Goal: Task Accomplishment & Management: Manage account settings

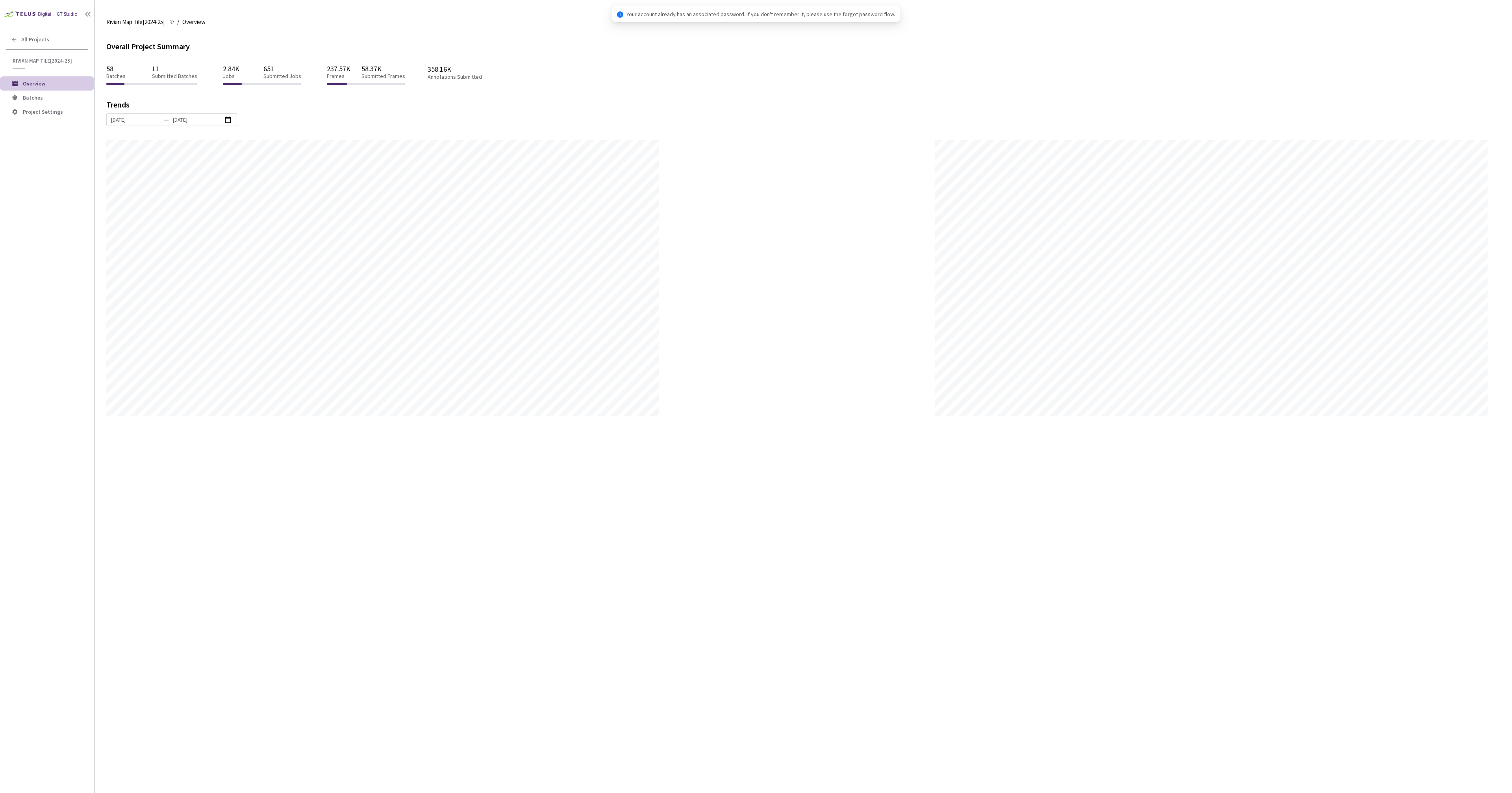
scroll to position [793, 1512]
click at [23, 100] on span "Batches" at bounding box center [32, 97] width 20 height 7
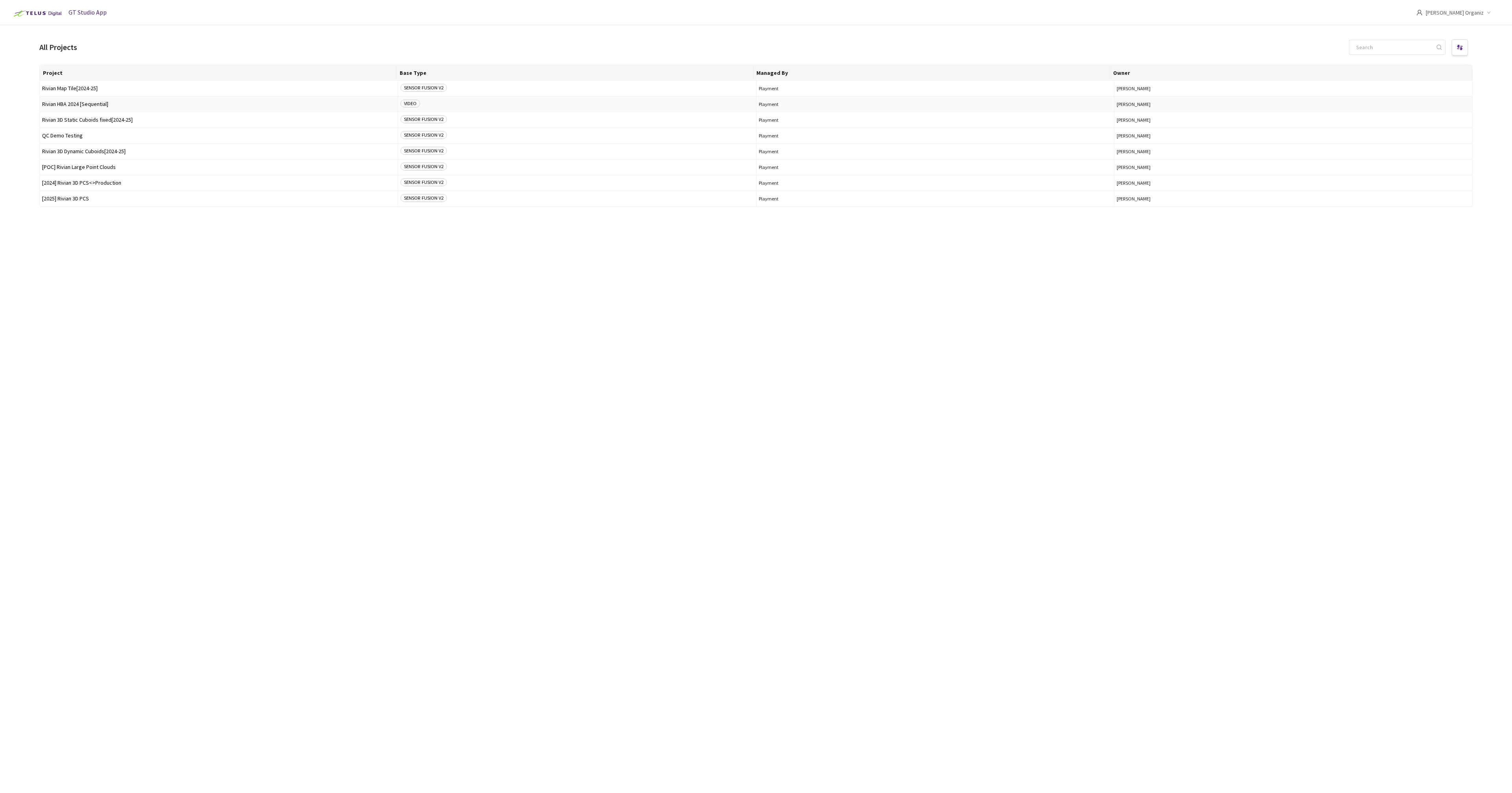
click at [65, 101] on span "Rivian HBA 2024 [Sequential]" at bounding box center [219, 104] width 353 height 6
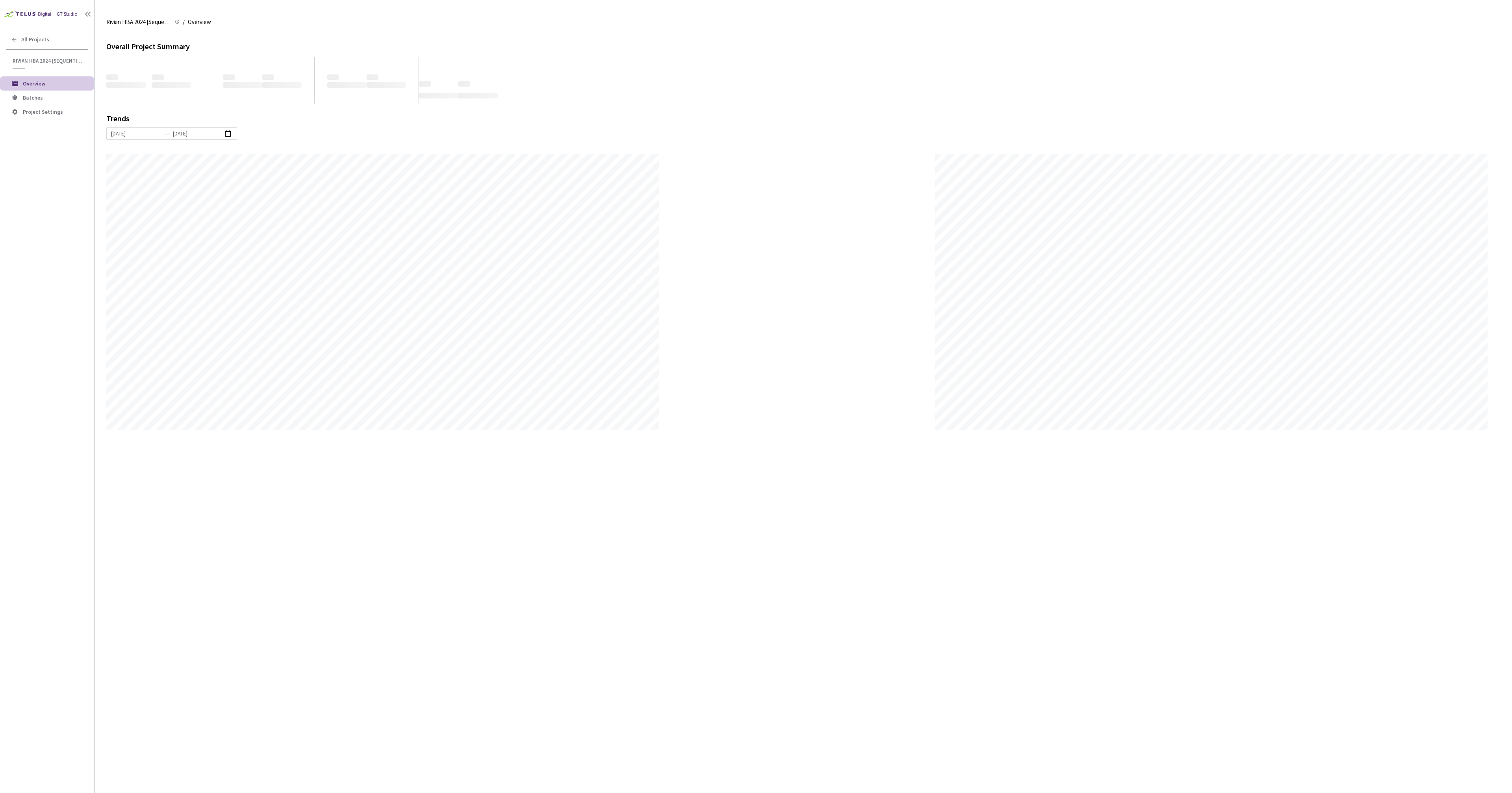
scroll to position [793, 1512]
click at [21, 101] on li "Batches" at bounding box center [47, 97] width 94 height 14
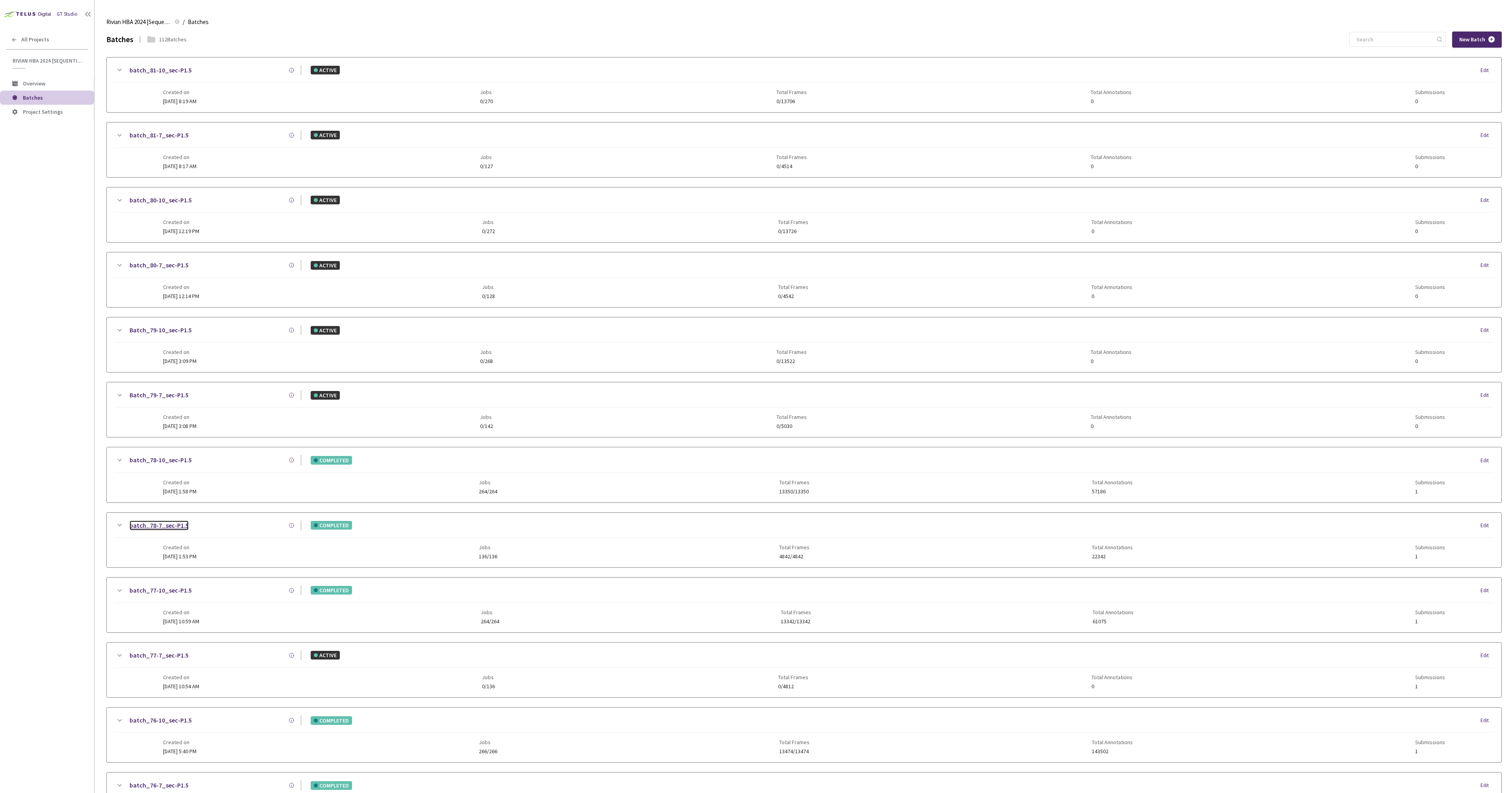
click at [152, 527] on link "batch_78-7_sec-P1.5" at bounding box center [159, 525] width 59 height 10
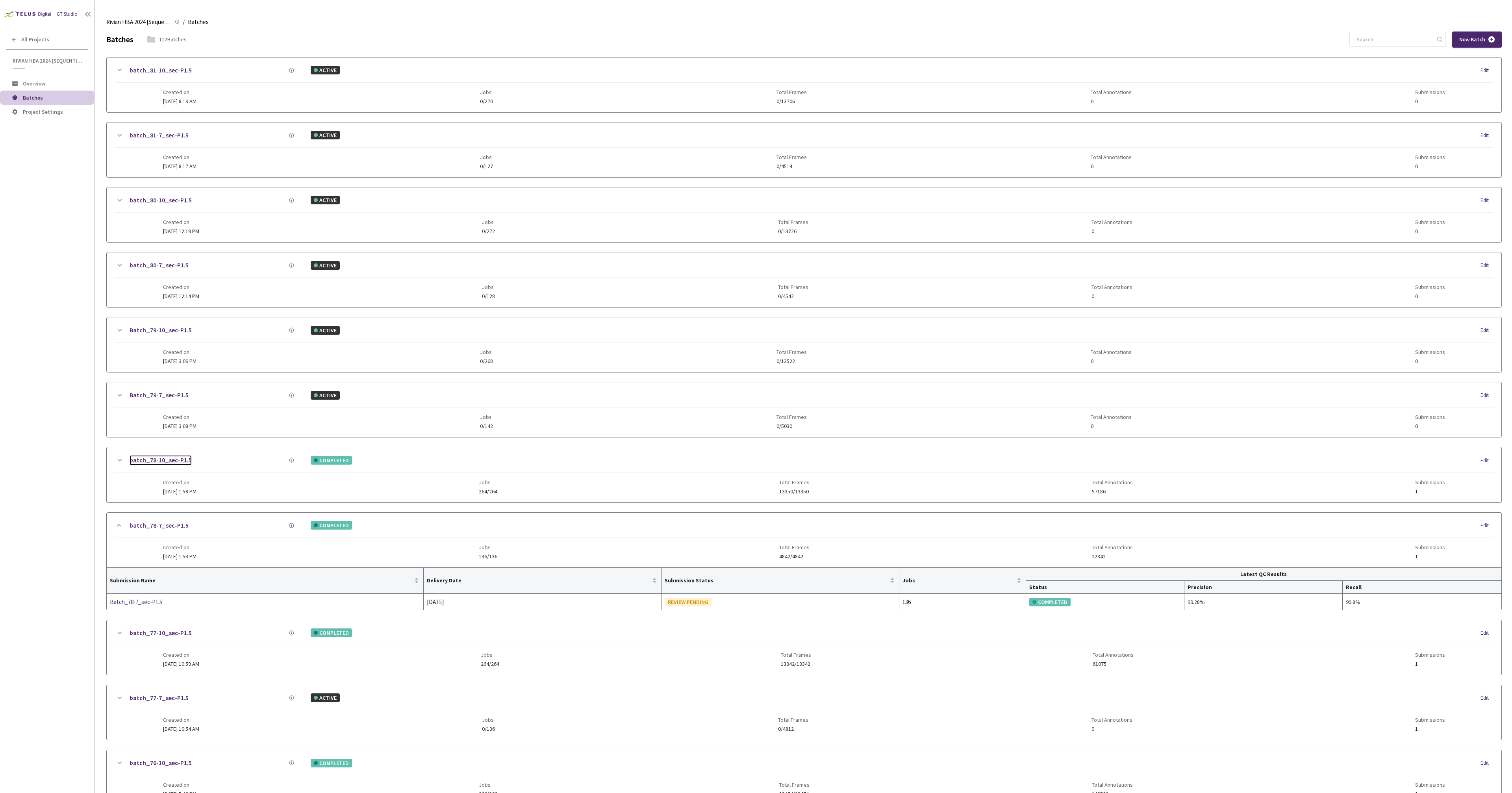
click at [164, 457] on link "batch_78-10_sec-P1.5" at bounding box center [161, 460] width 62 height 10
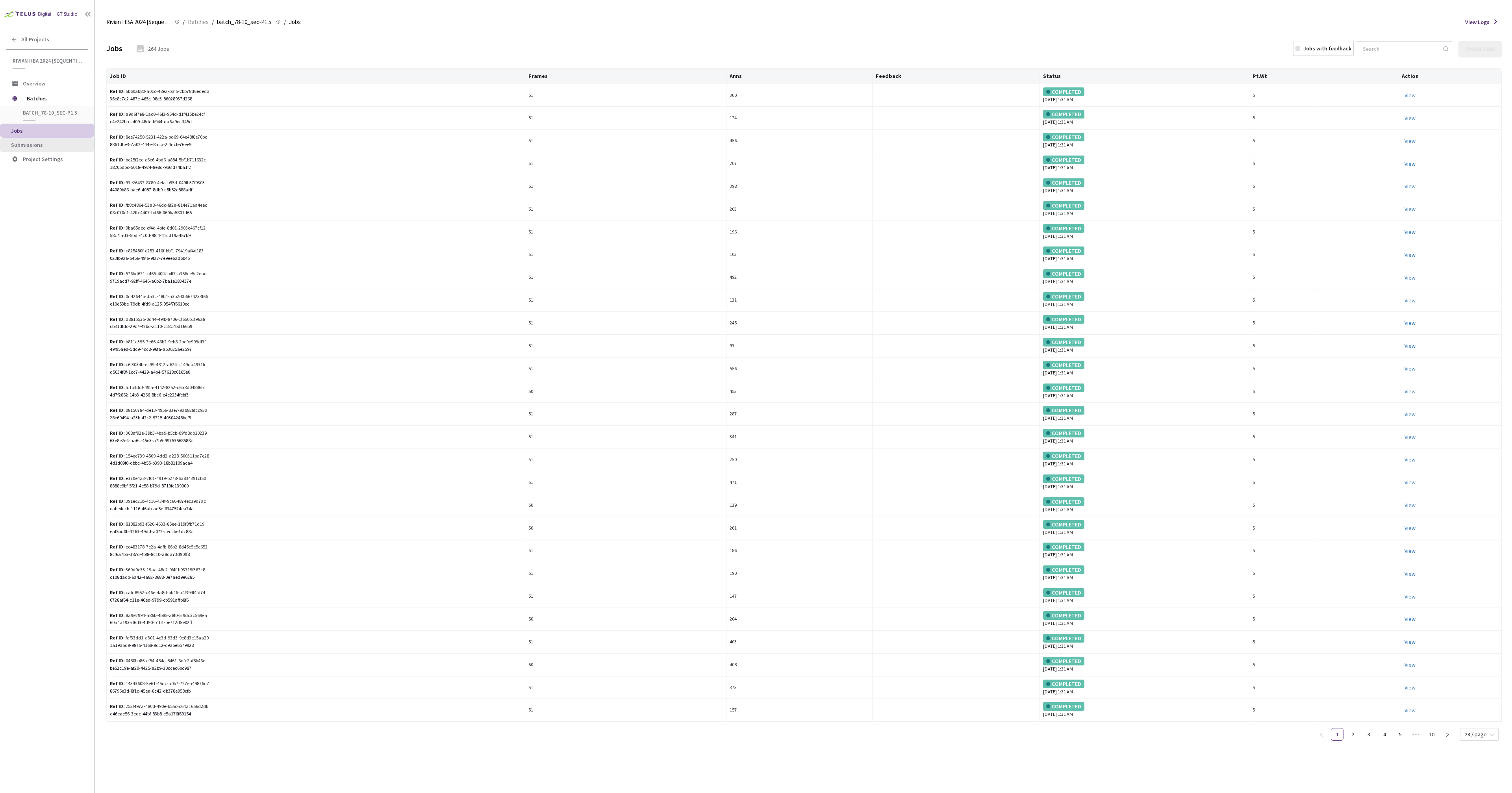
click at [35, 144] on span "Submissions" at bounding box center [27, 145] width 32 height 7
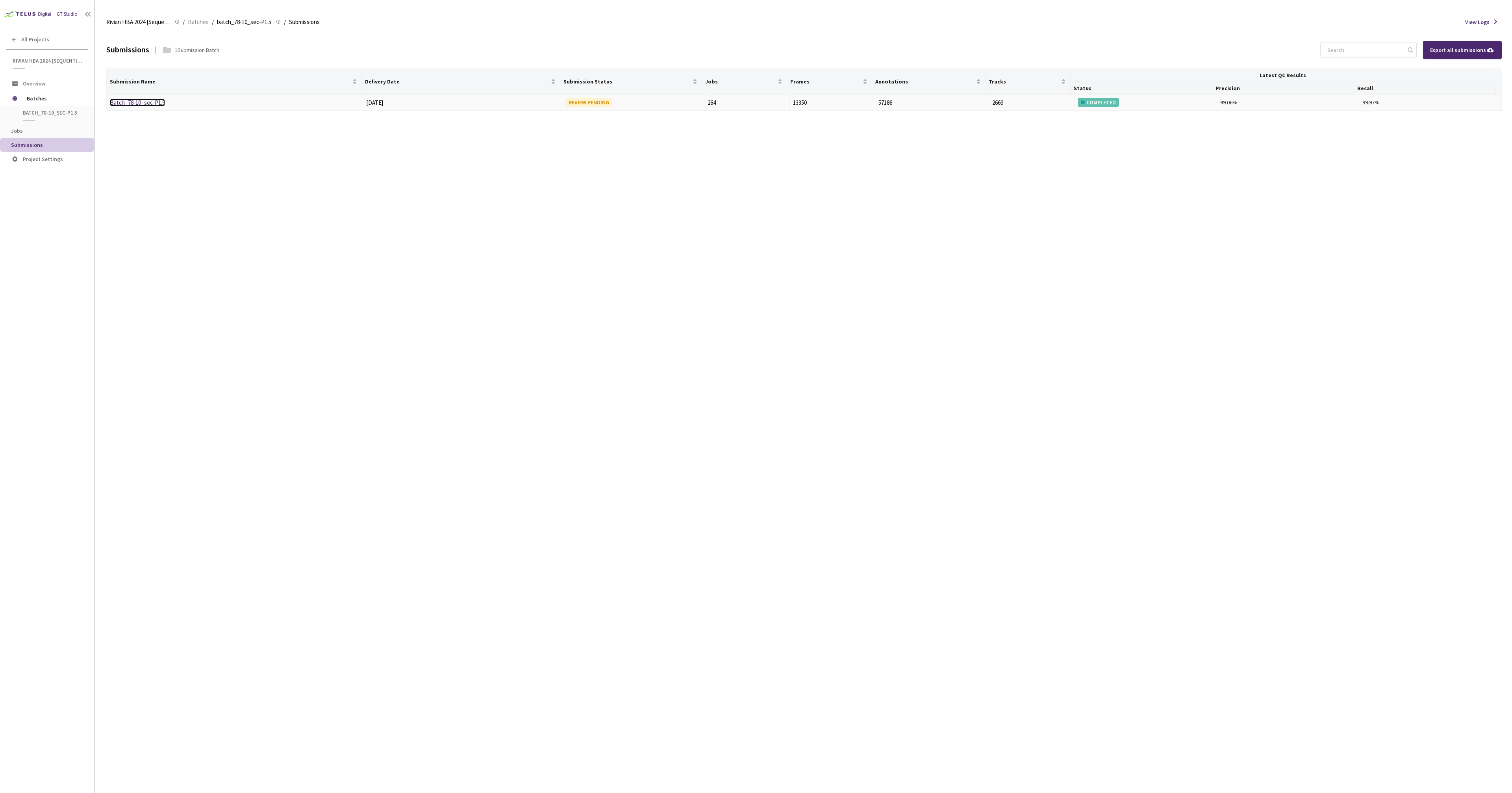
click at [158, 104] on link "Batch_78-10_sec-P1.5" at bounding box center [137, 102] width 55 height 8
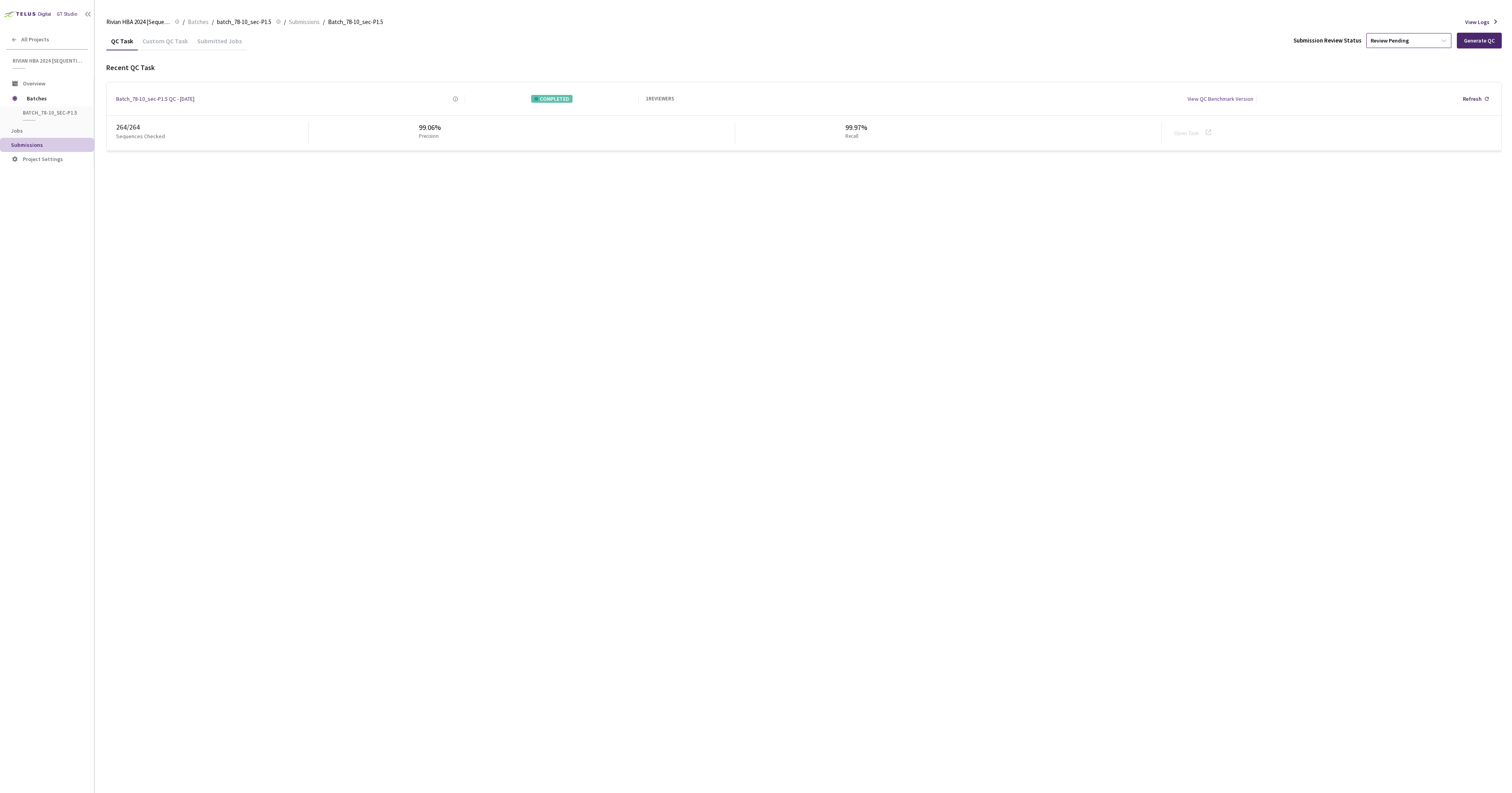
click at [1397, 44] on div "Review Pending" at bounding box center [1402, 41] width 70 height 12
click at [1395, 91] on p "Approve submission batch for export." at bounding box center [1409, 93] width 85 height 5
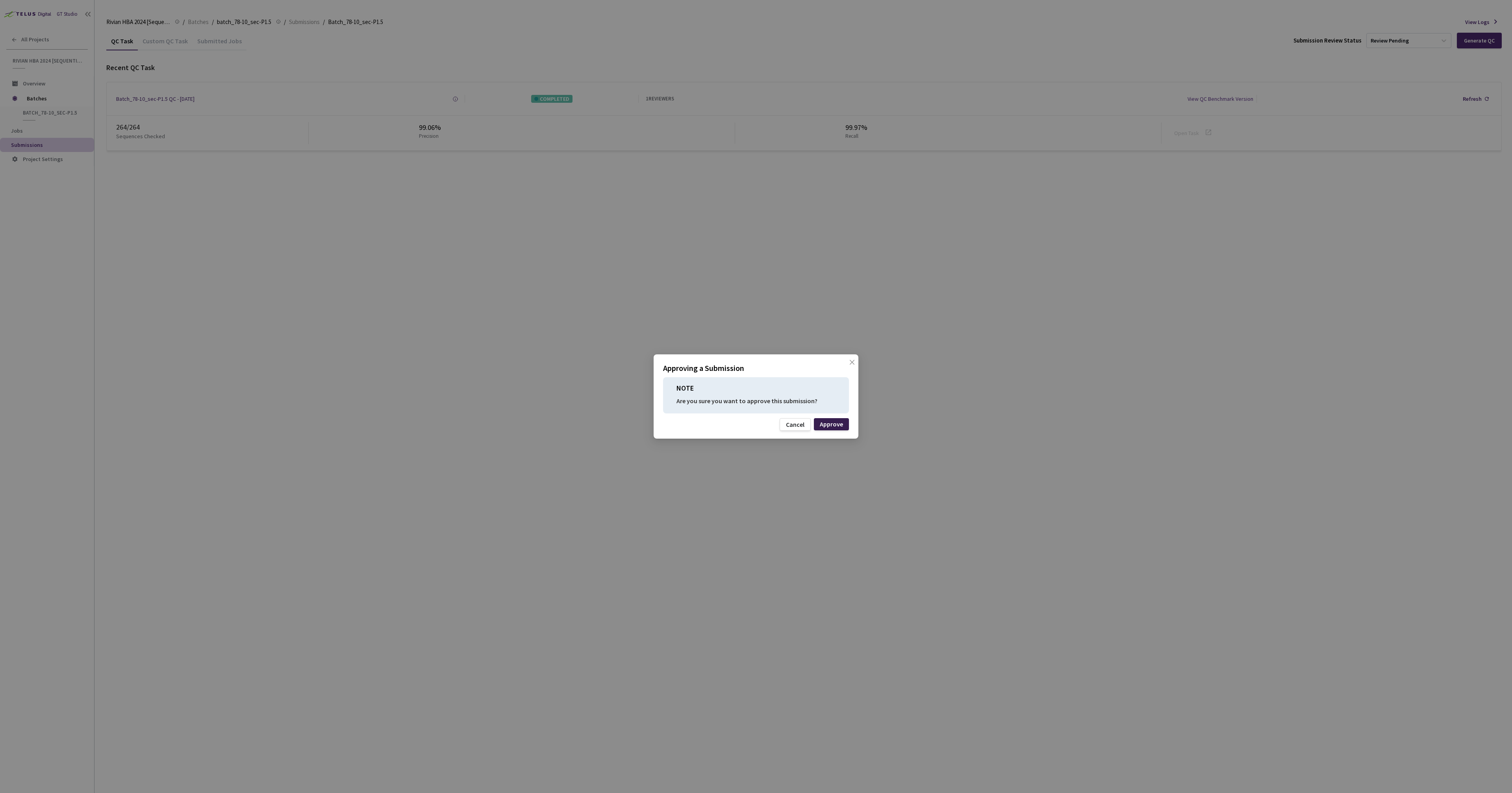
click at [836, 425] on div "Approve" at bounding box center [832, 424] width 23 height 6
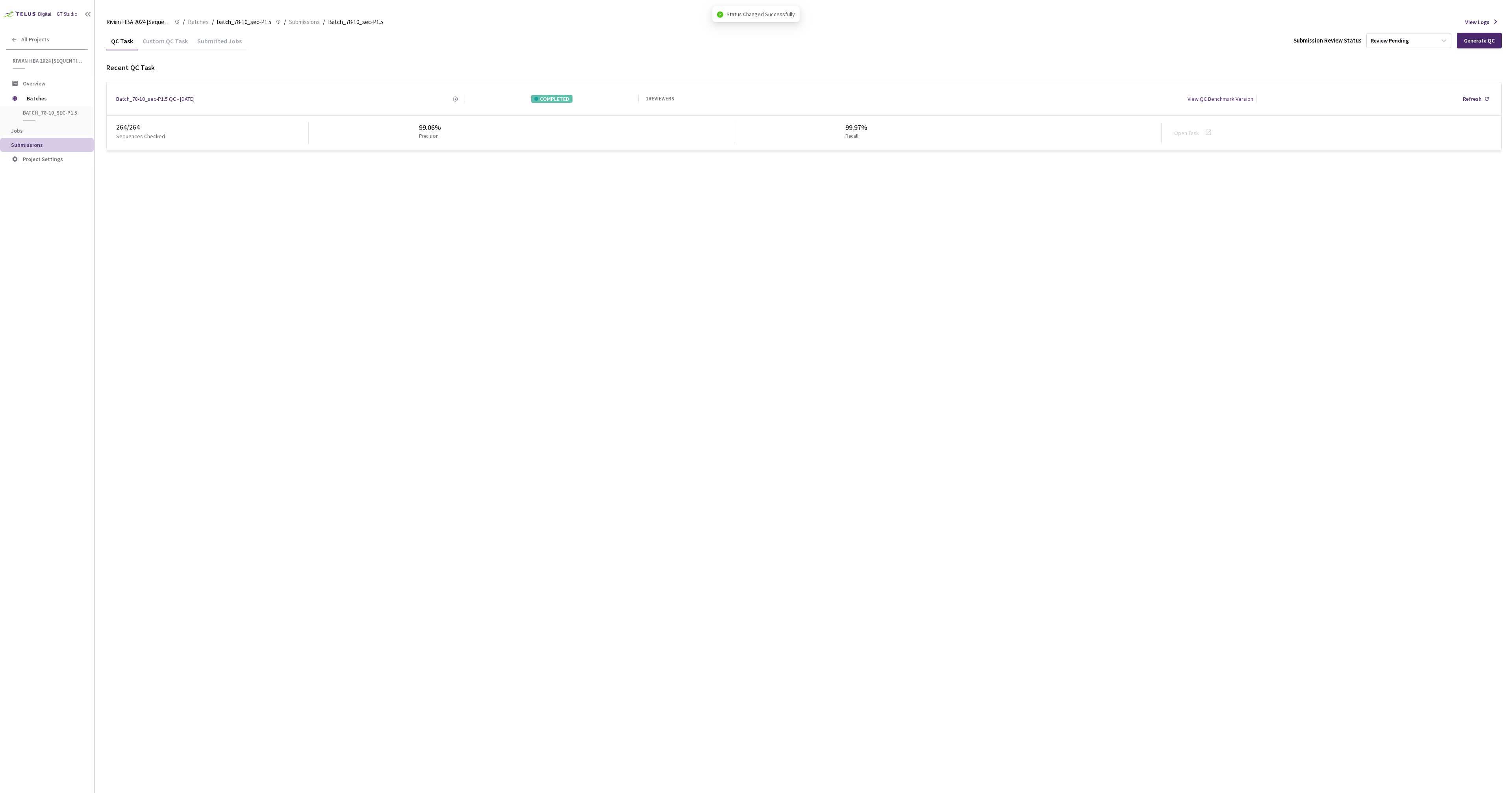
click at [1159, 255] on div "QC Task Custom QC Task Submitted Jobs Submission Review Status Review Pending G…" at bounding box center [804, 412] width 1395 height 761
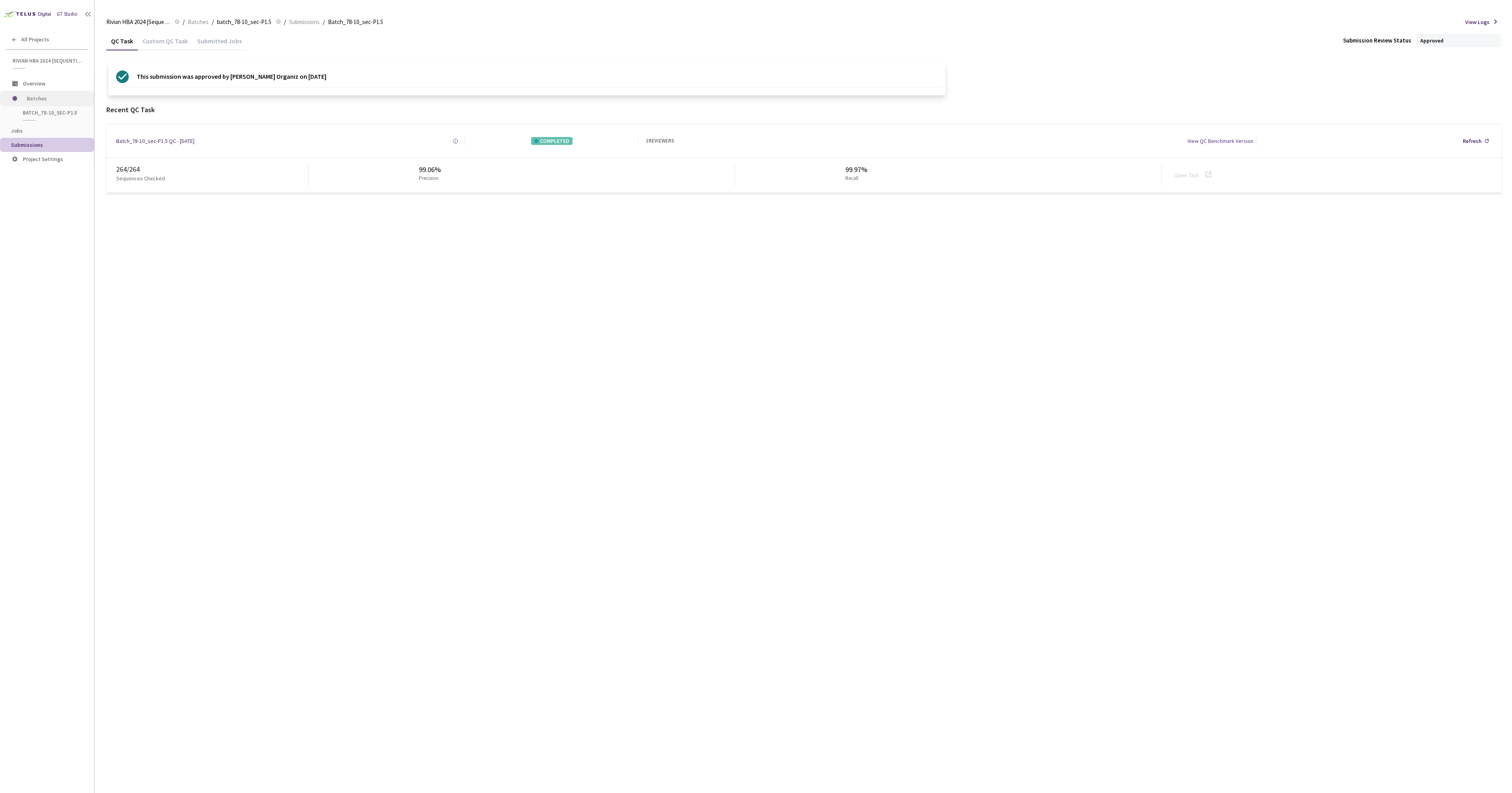
click at [41, 105] on span "Batches" at bounding box center [54, 98] width 54 height 16
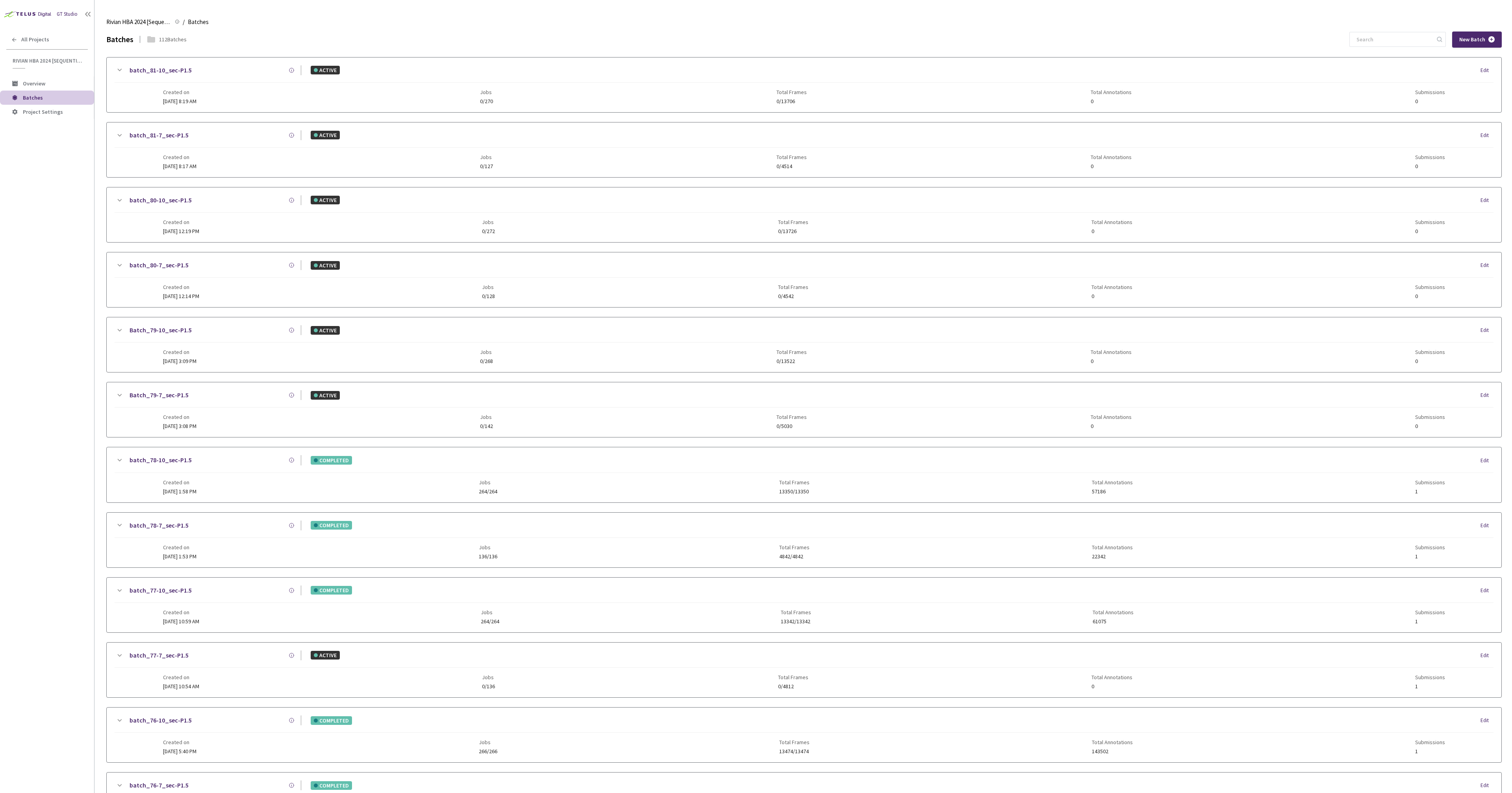
scroll to position [424, 0]
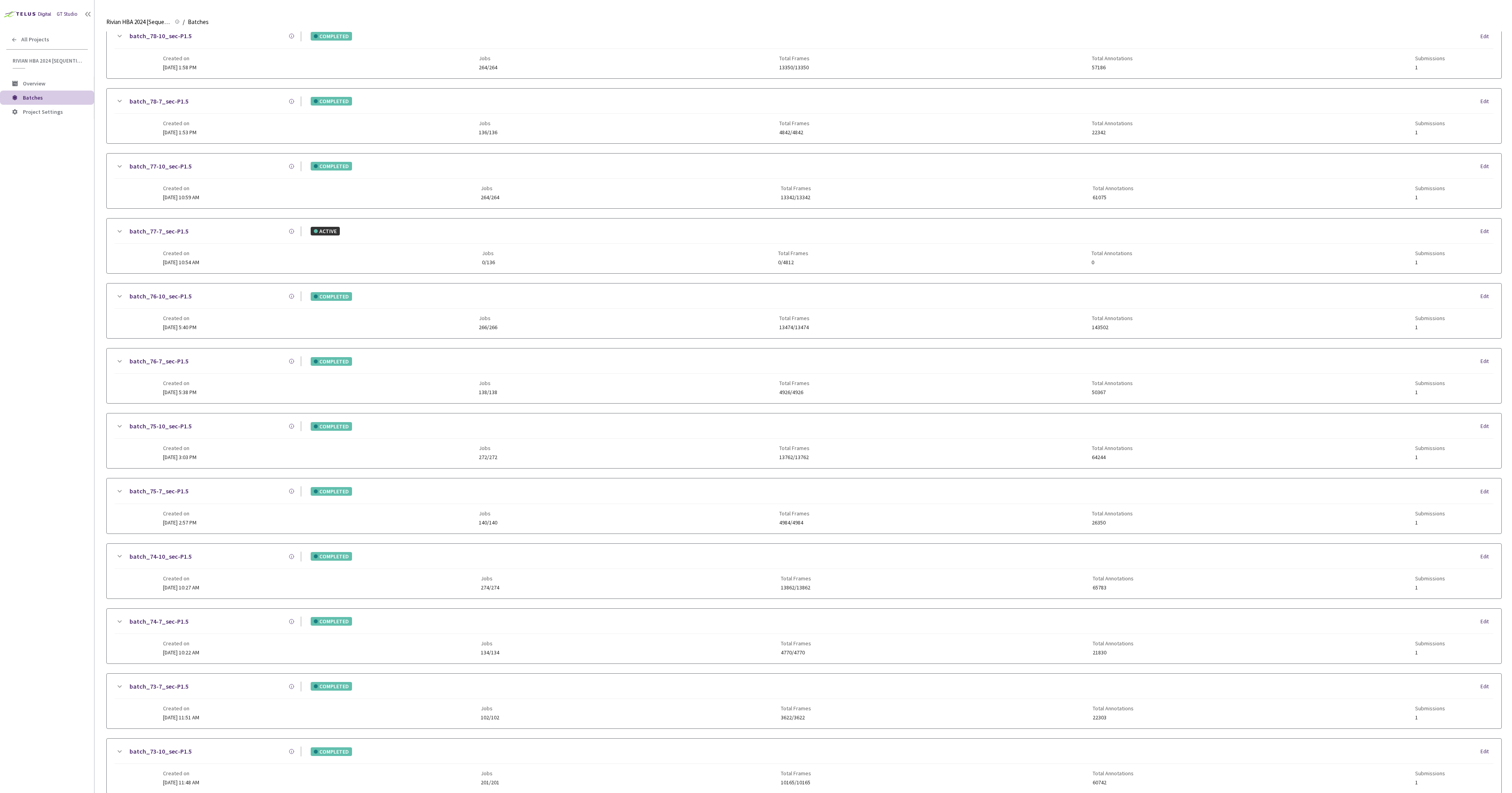
click at [0, 405] on div "GT Studio All Projects Rivian HBA 2024 [Sequential] Rivian HBA 2024 [Sequential…" at bounding box center [47, 373] width 94 height 745
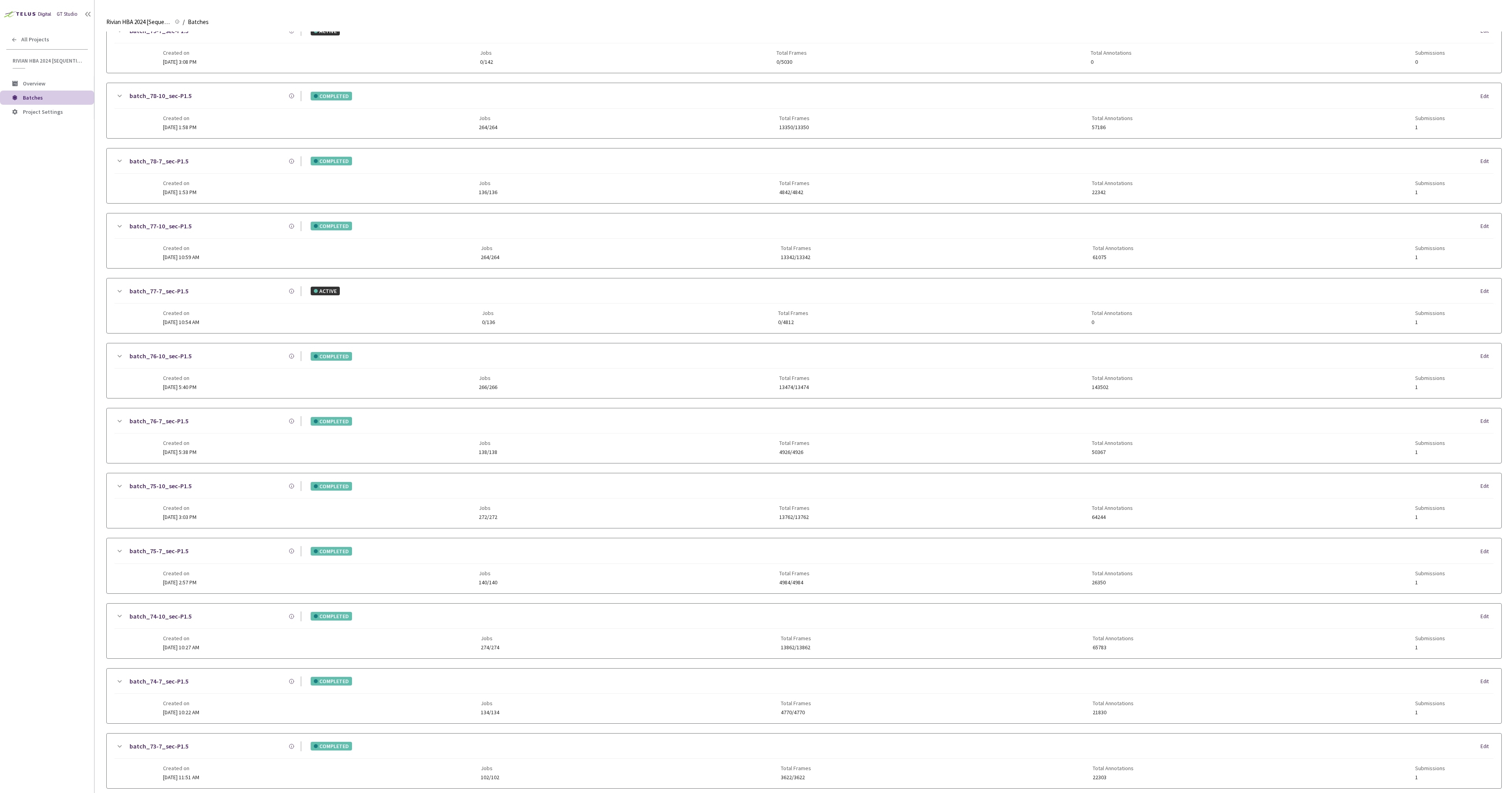
scroll to position [133, 0]
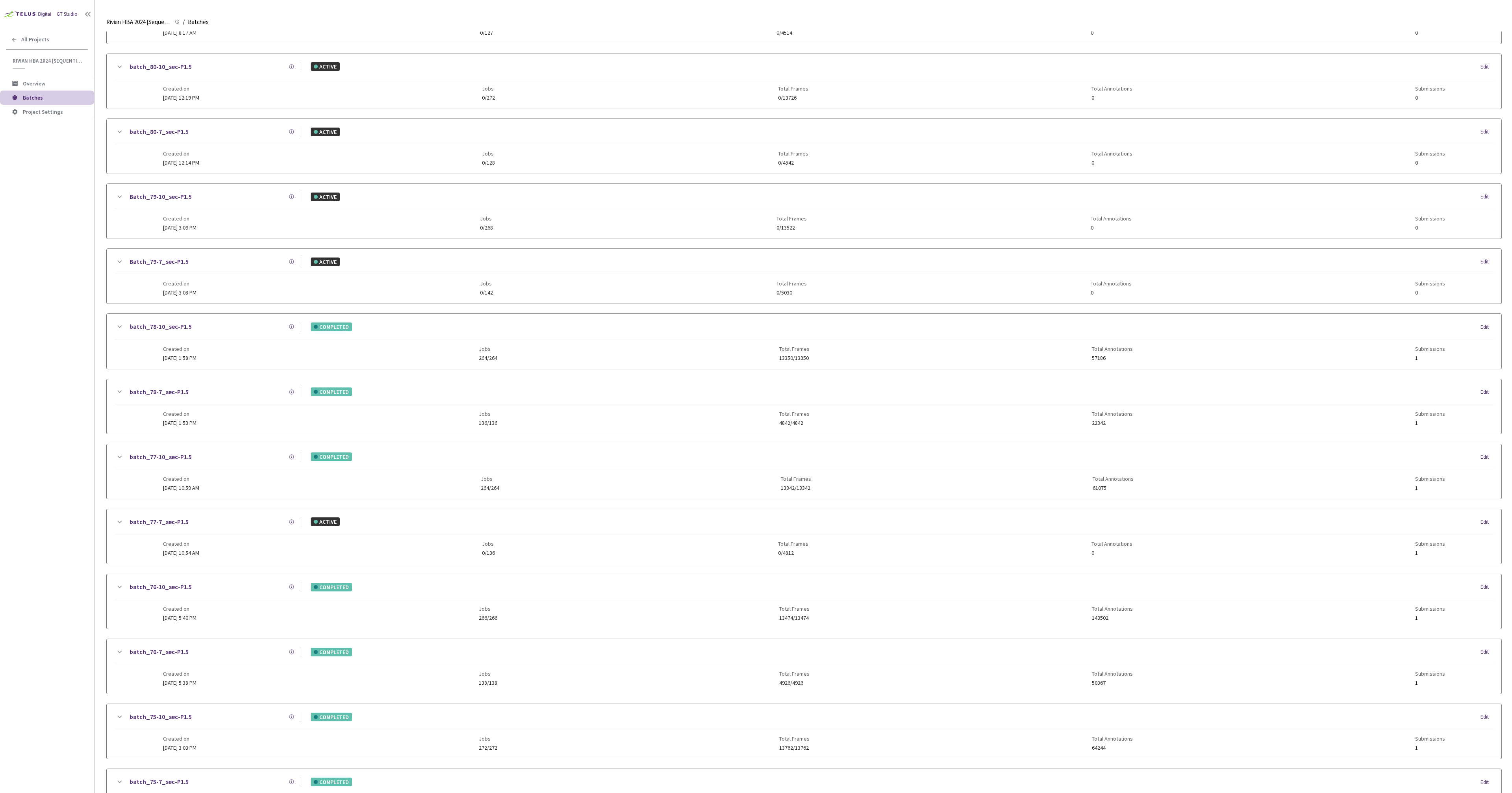
click at [48, 384] on div "GT Studio All Projects Rivian HBA 2024 [Sequential] Rivian HBA 2024 [Sequential…" at bounding box center [47, 373] width 94 height 745
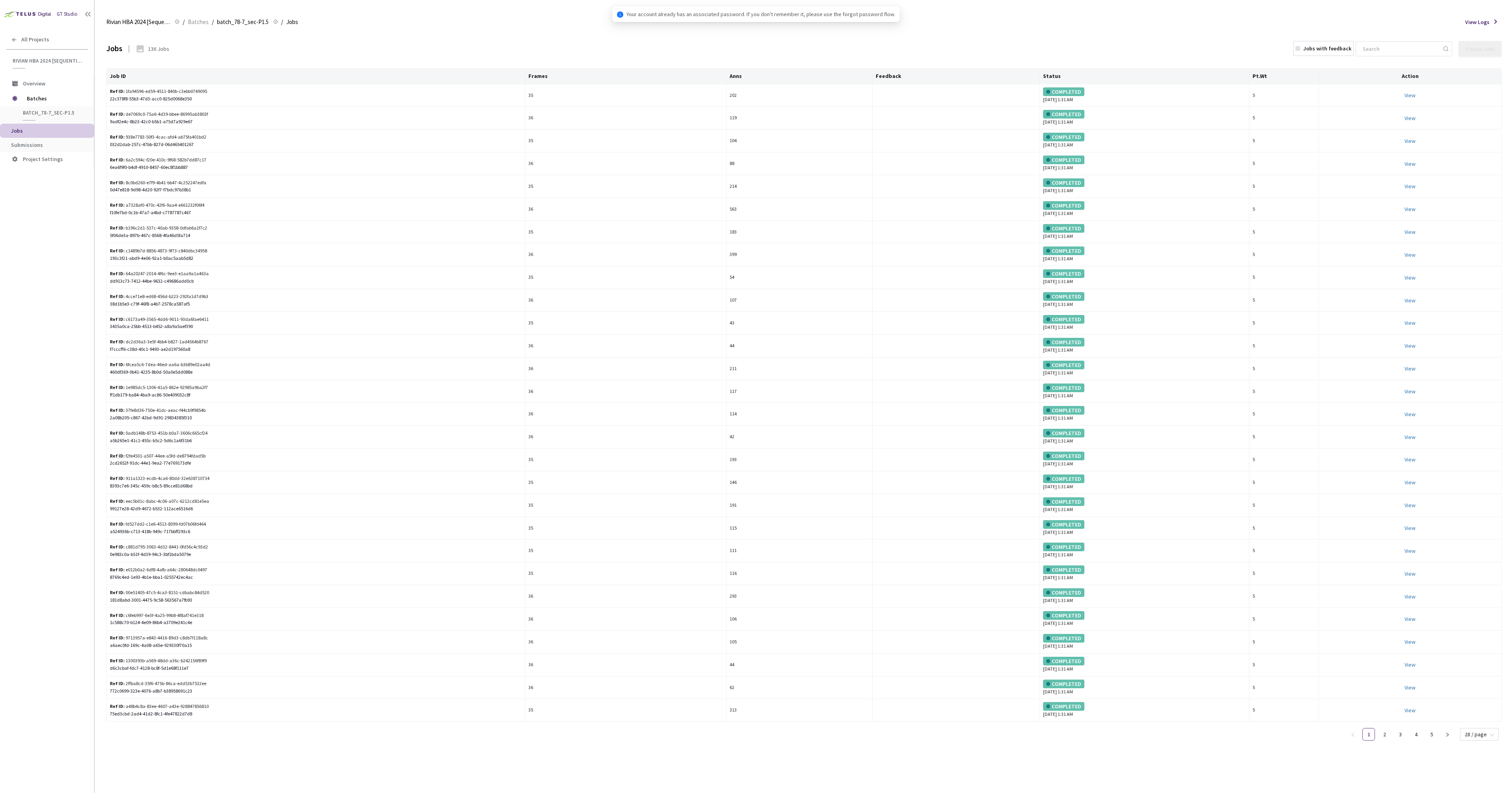
click at [39, 144] on span "Submissions" at bounding box center [27, 145] width 32 height 7
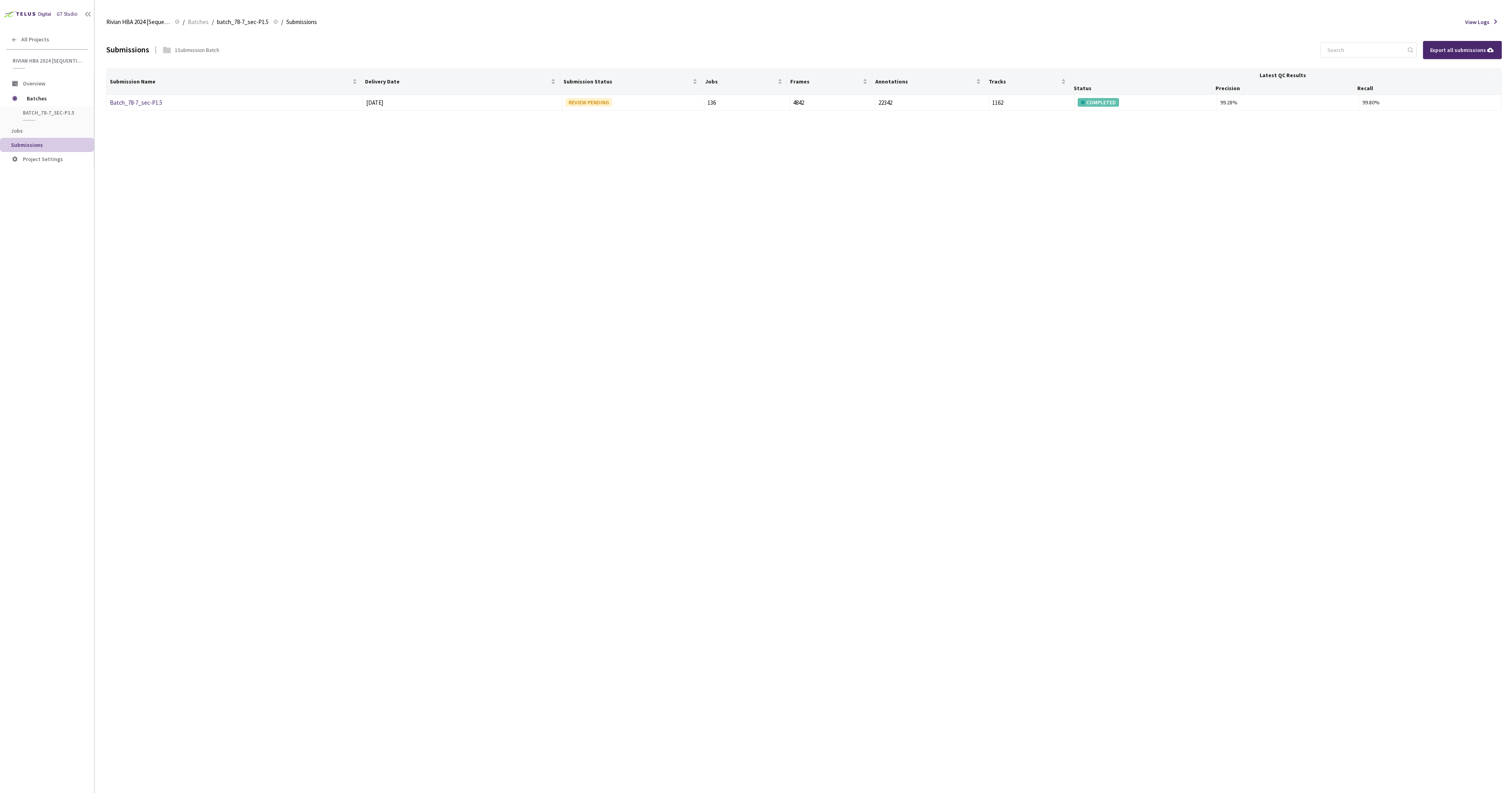
click at [760, 260] on div "Submissions 1 Submission Batch Export all submissions Submission Name Delivery …" at bounding box center [804, 412] width 1395 height 761
click at [753, 266] on div "Submissions 1 Submission Batch Export all submissions Submission Name Delivery …" at bounding box center [804, 412] width 1395 height 761
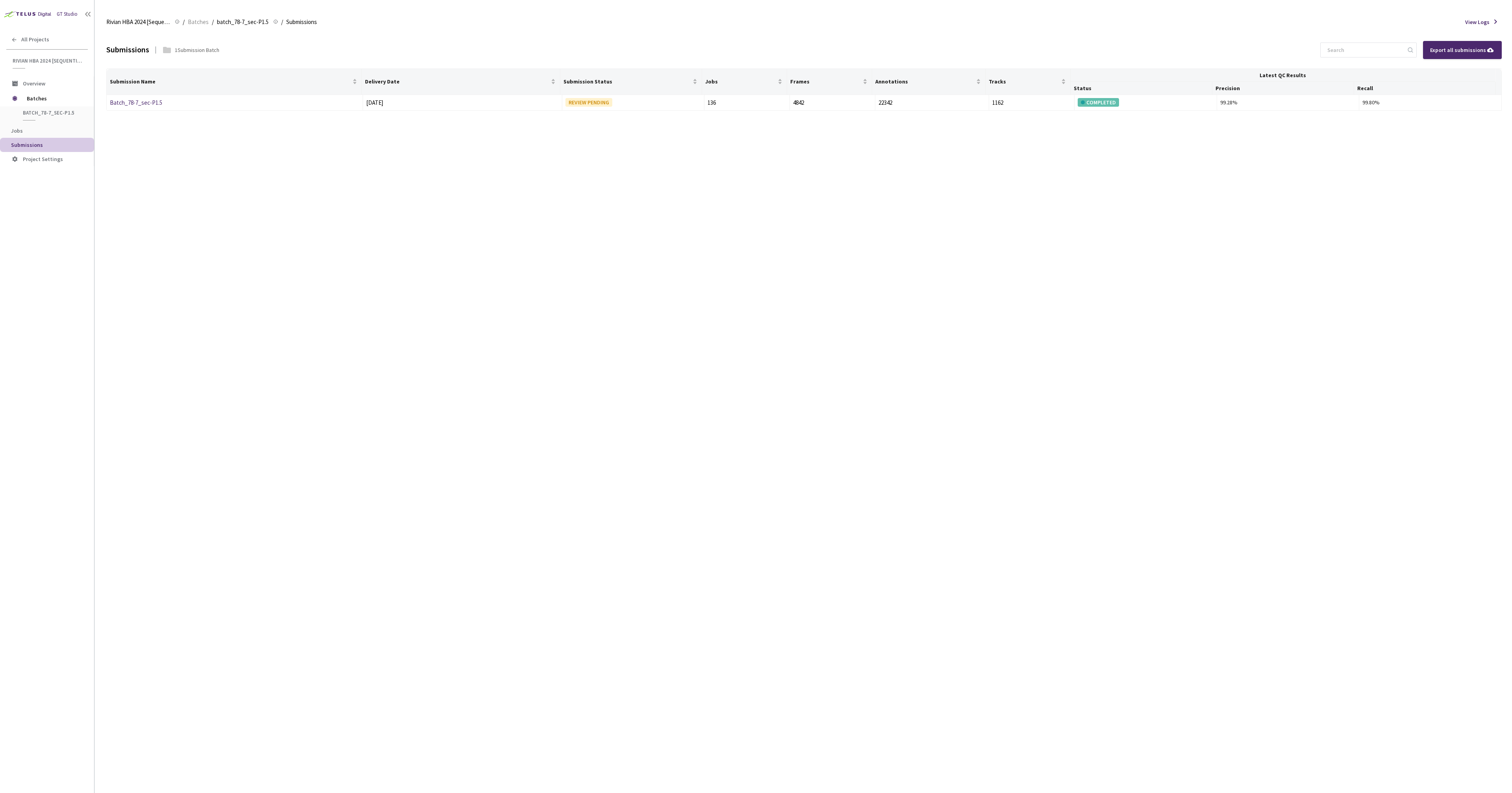
click at [748, 264] on div "Submissions 1 Submission Batch Export all submissions Submission Name Delivery …" at bounding box center [804, 412] width 1395 height 761
click at [747, 262] on div "Submissions 1 Submission Batch Export all submissions Submission Name Delivery …" at bounding box center [804, 412] width 1395 height 761
click at [974, 283] on div "Submissions 1 Submission Batch Export all submissions Submission Name Delivery …" at bounding box center [804, 412] width 1395 height 761
click at [951, 284] on div "Submissions 1 Submission Batch Export all submissions Submission Name Delivery …" at bounding box center [804, 412] width 1395 height 761
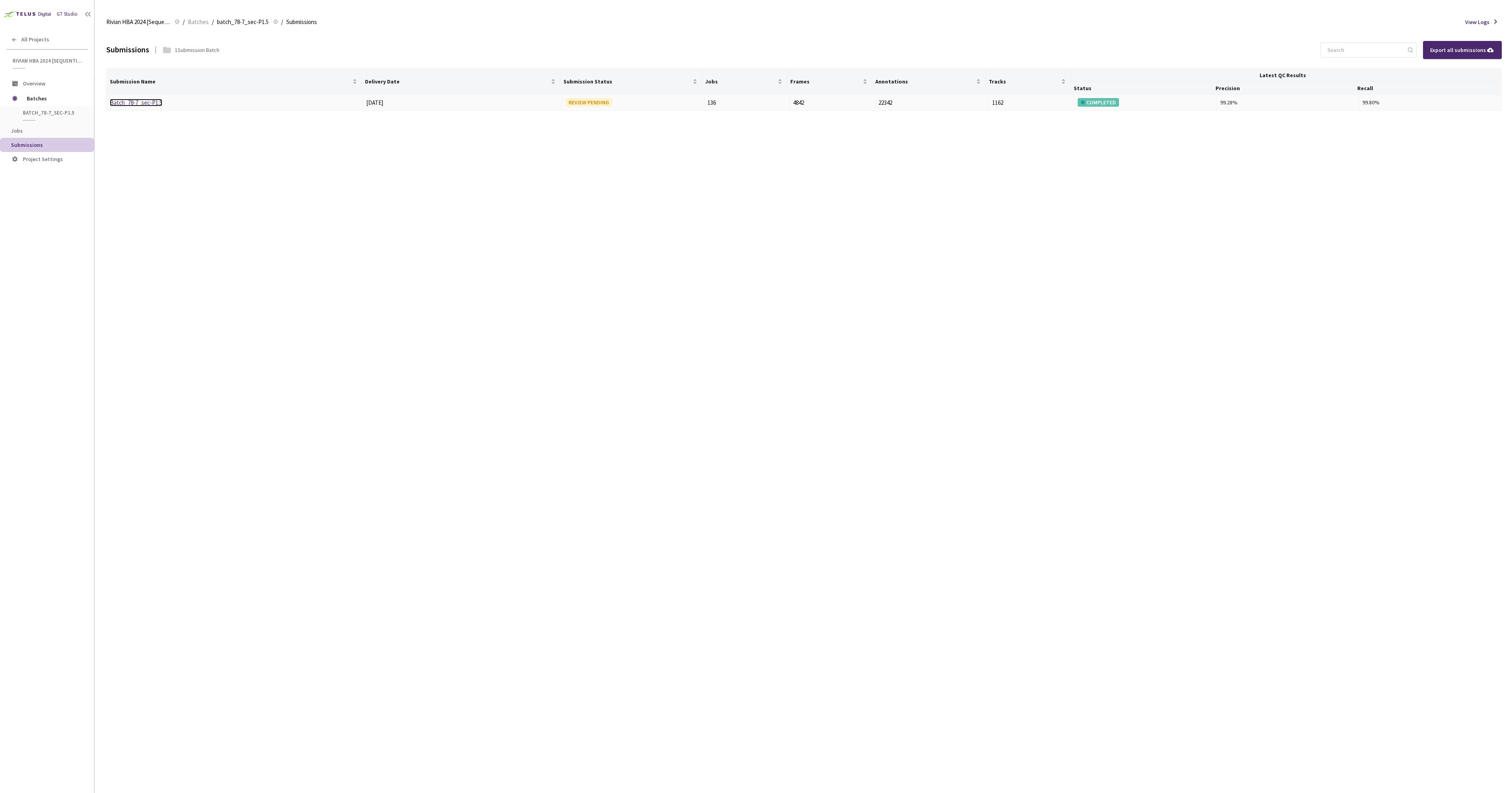
click at [155, 104] on link "Batch_78-7_sec-P1.5" at bounding box center [136, 102] width 52 height 8
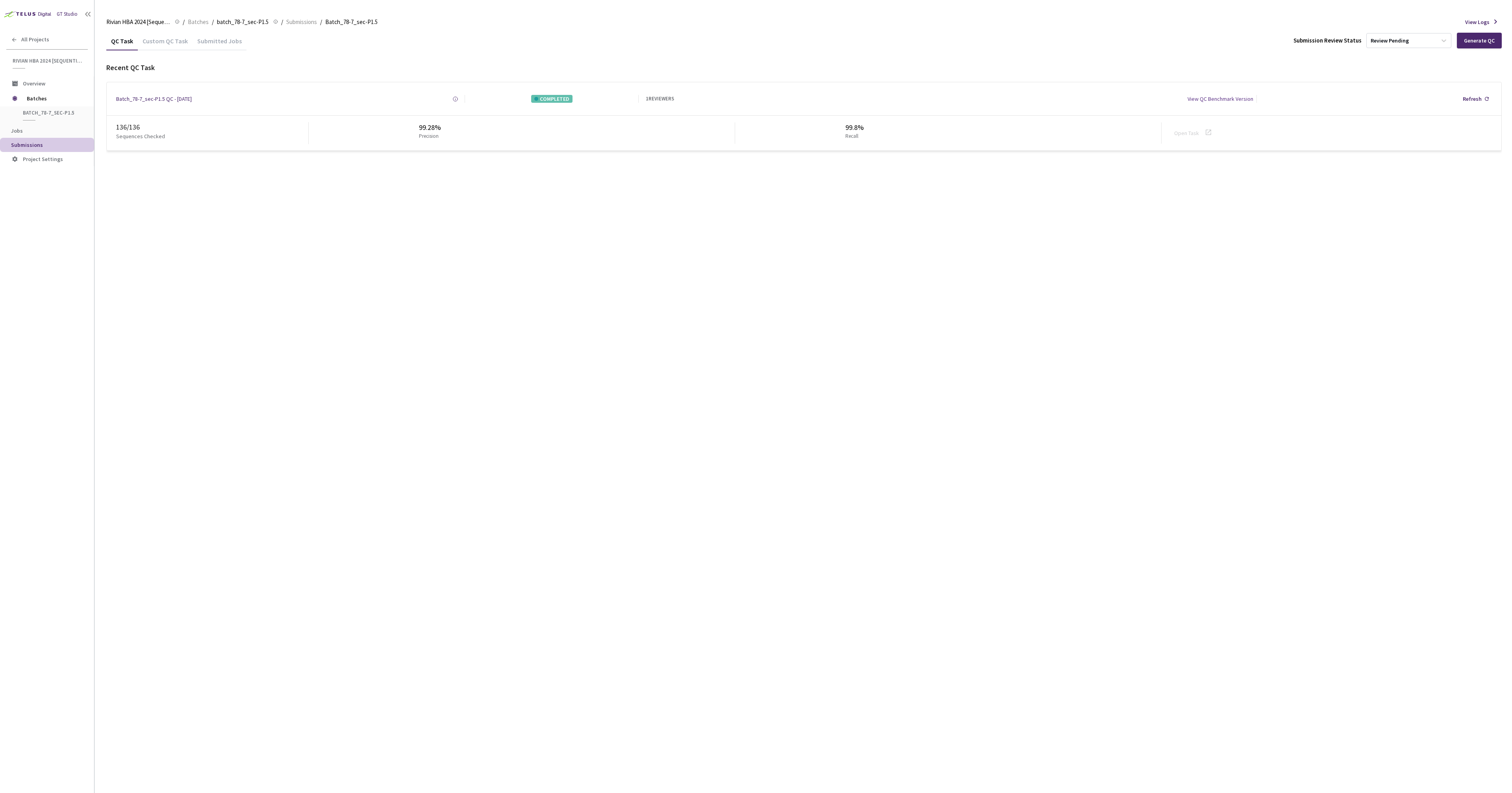
click at [223, 208] on div "QC Task Custom QC Task Submitted Jobs Submission Review Status Review Pending G…" at bounding box center [804, 412] width 1395 height 761
click at [1408, 43] on div "Review Pending" at bounding box center [1389, 41] width 38 height 8
click at [1395, 91] on p "Approve submission batch for export." at bounding box center [1409, 93] width 85 height 5
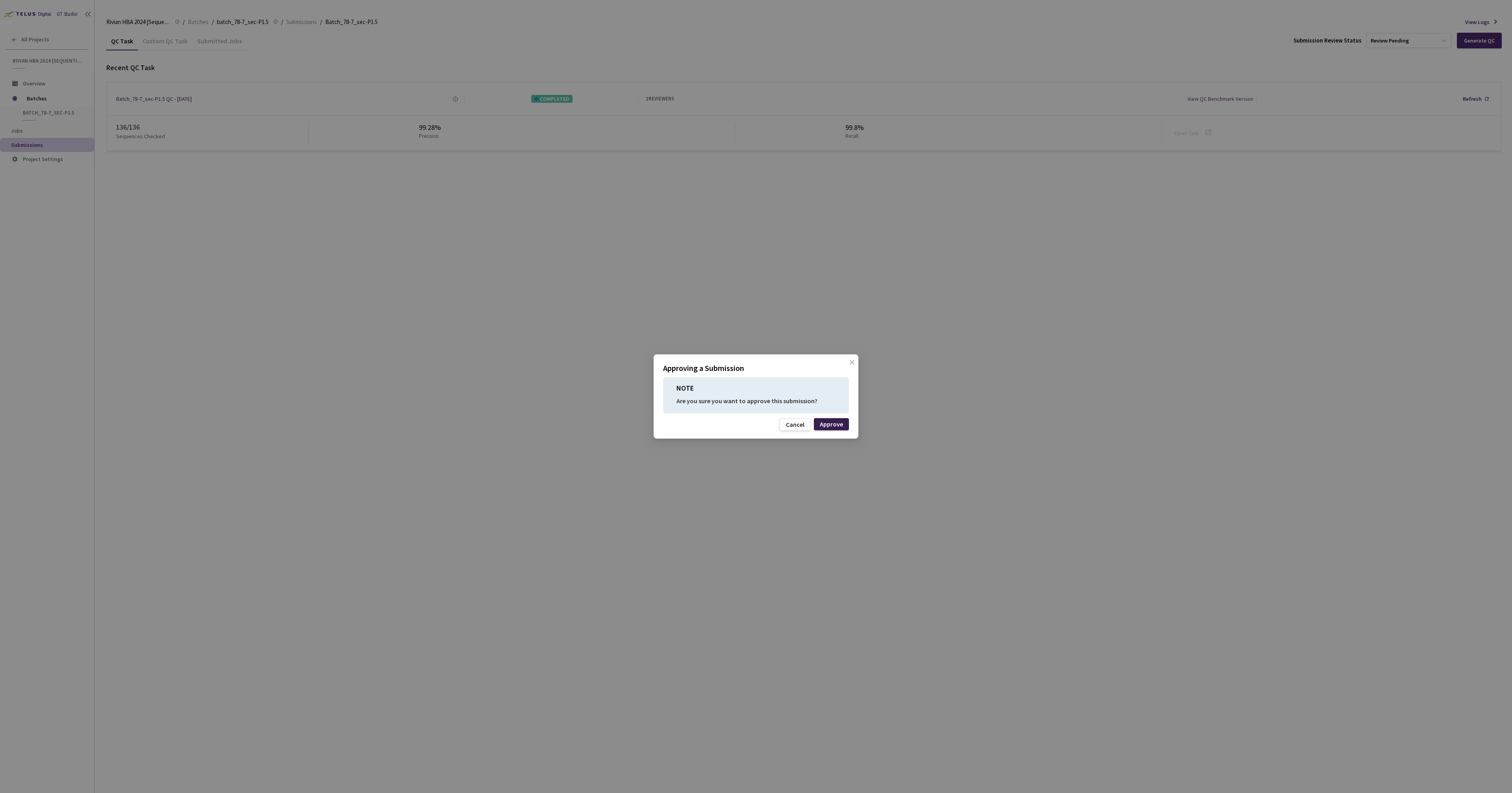
click at [836, 422] on div "Approve" at bounding box center [832, 424] width 23 height 6
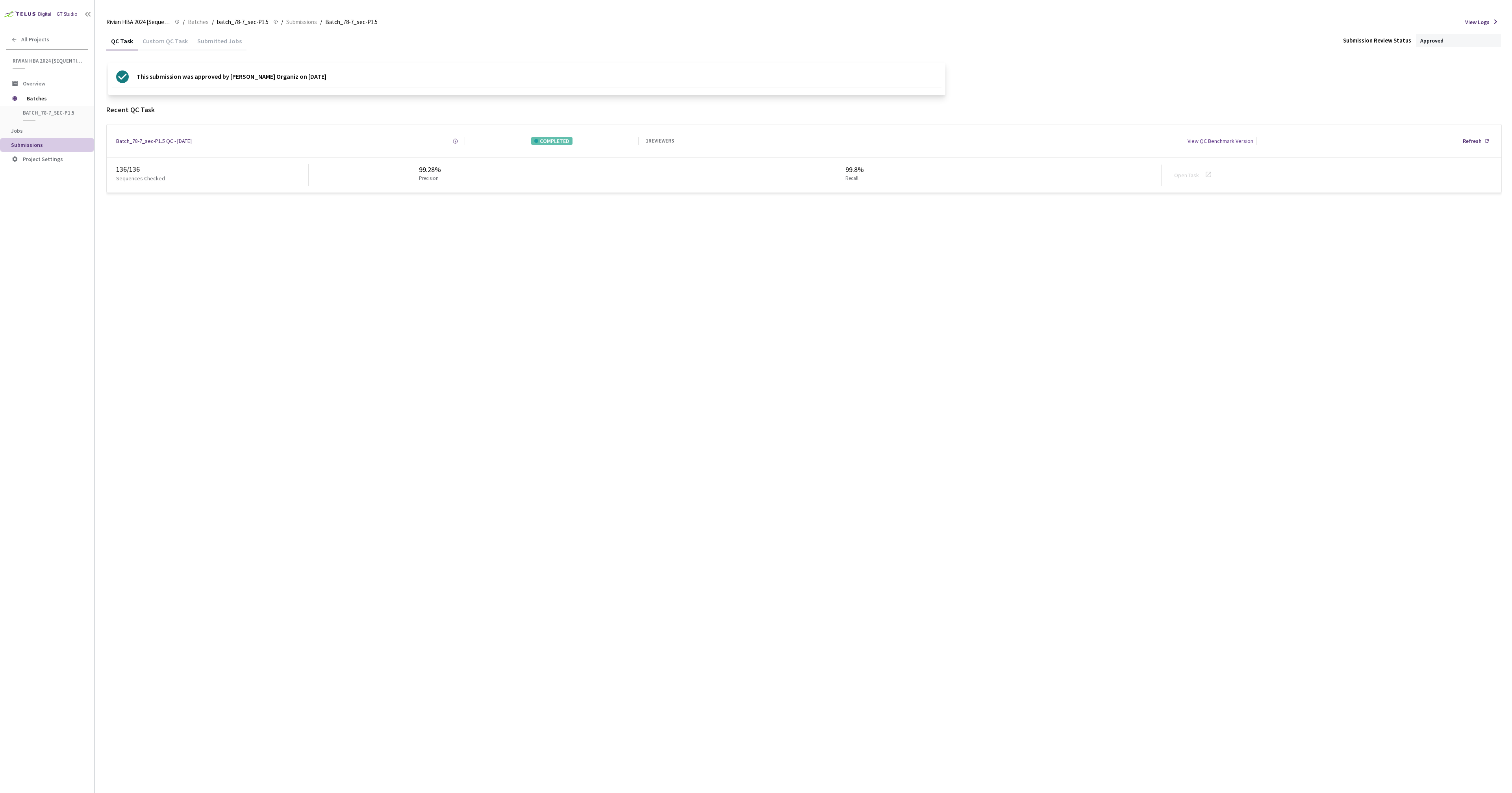
drag, startPoint x: 292, startPoint y: 290, endPoint x: 239, endPoint y: 264, distance: 59.0
click at [291, 290] on div "QC Task Custom QC Task Submitted Jobs Submission Review Status Approved This su…" at bounding box center [804, 412] width 1395 height 761
click at [39, 101] on span "Batches" at bounding box center [54, 98] width 54 height 16
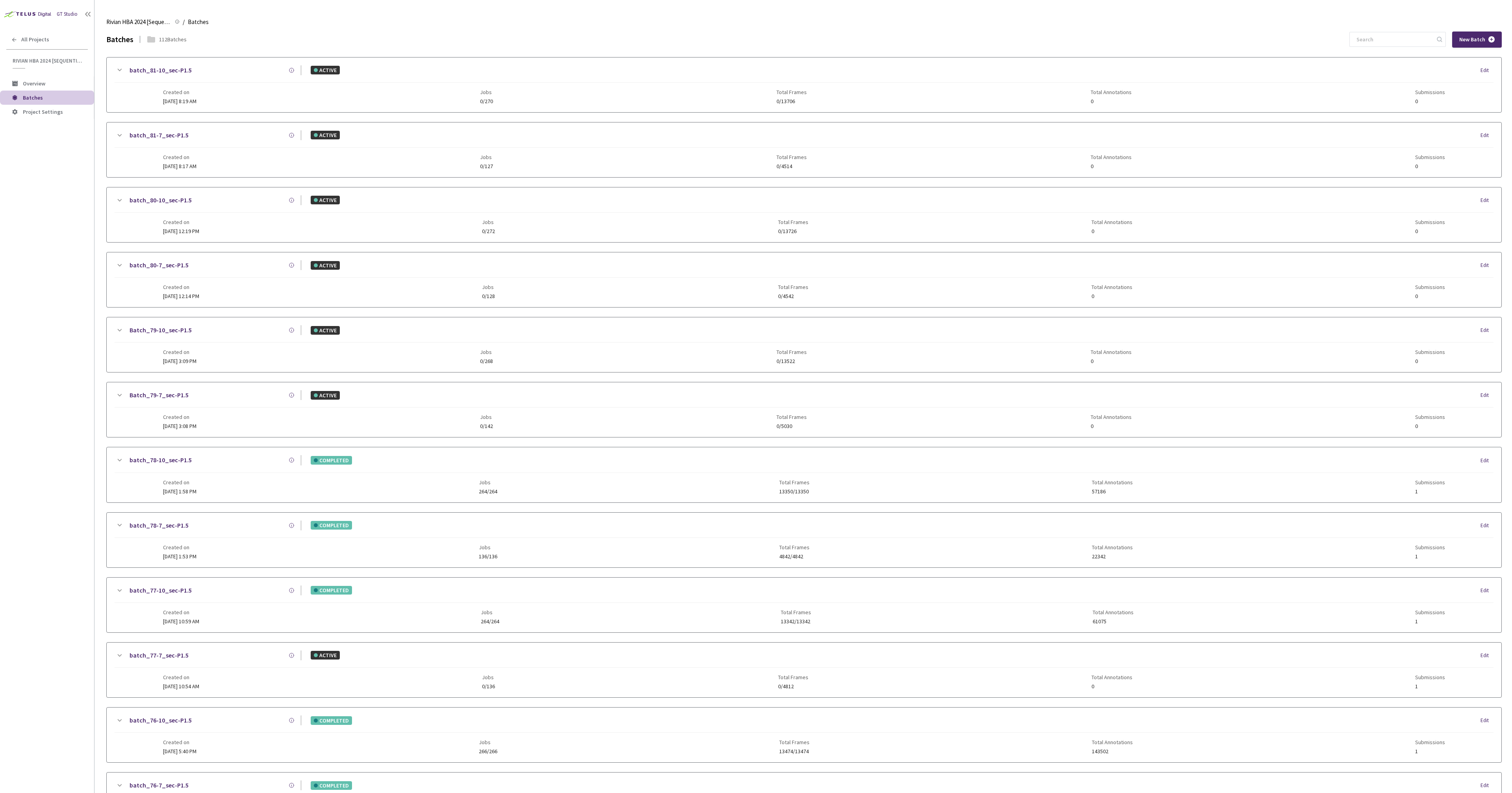
scroll to position [489, 0]
